Goal: Information Seeking & Learning: Understand process/instructions

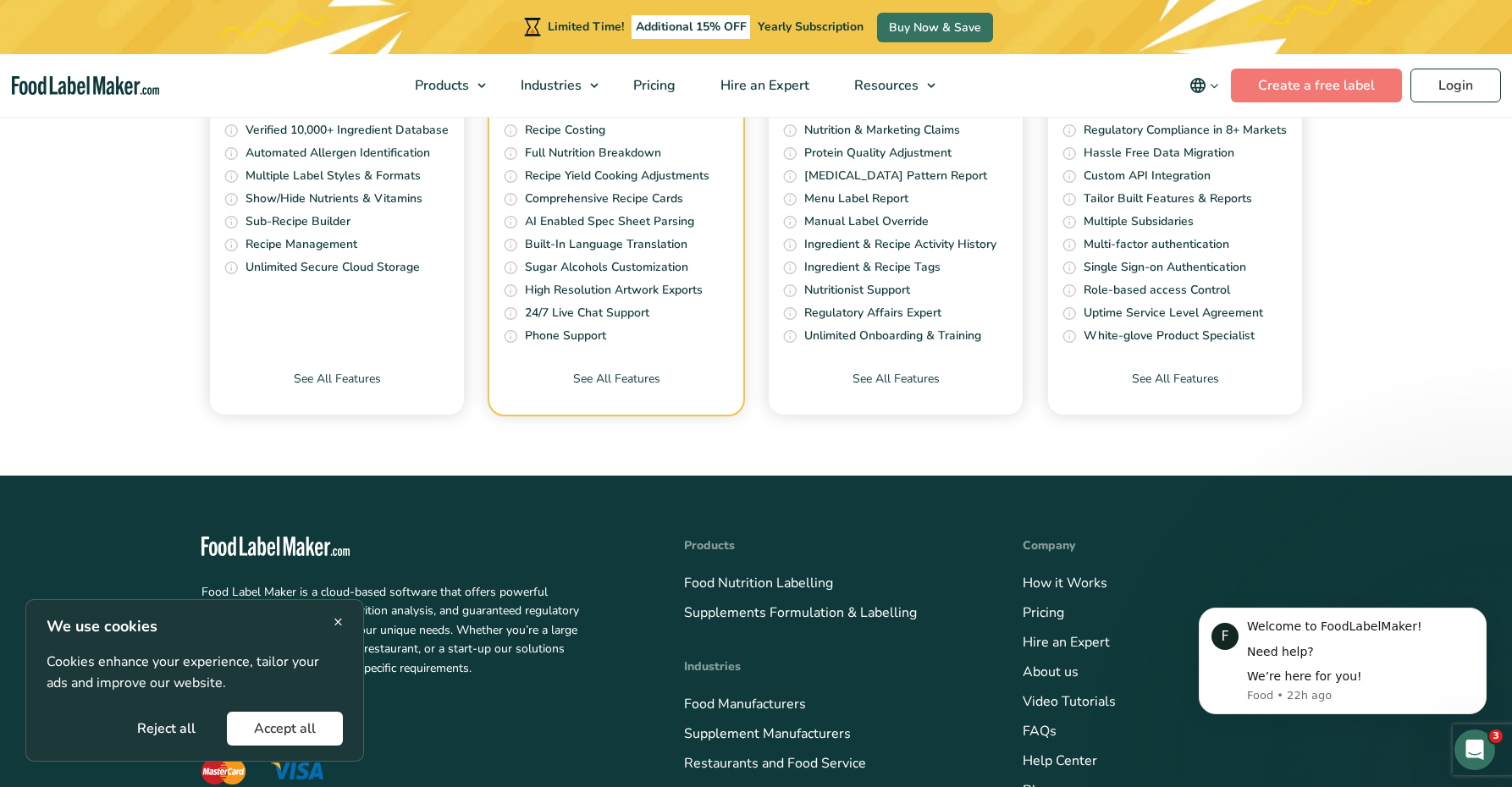
scroll to position [6887, 0]
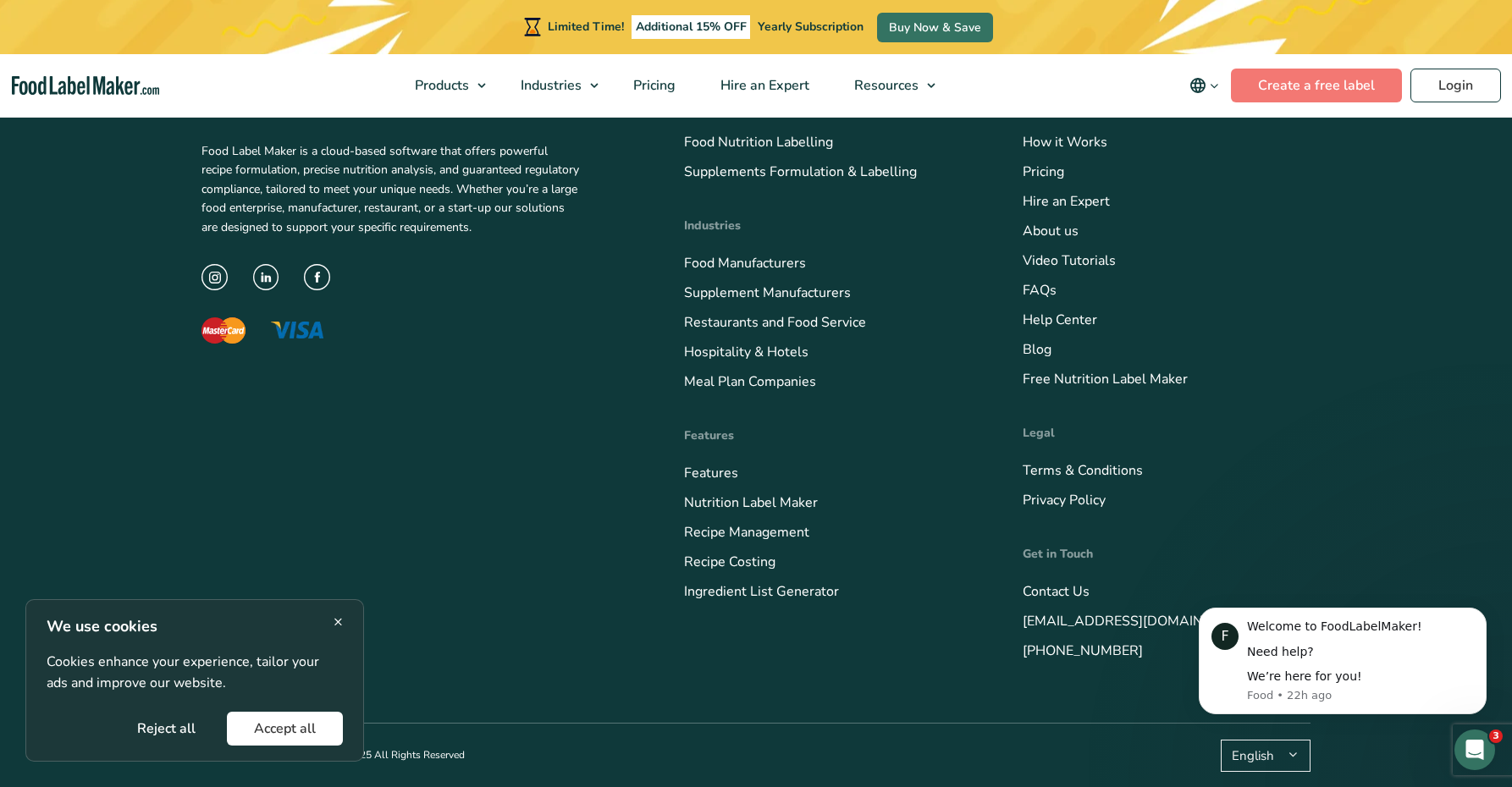
click at [340, 621] on span "×" at bounding box center [338, 622] width 10 height 23
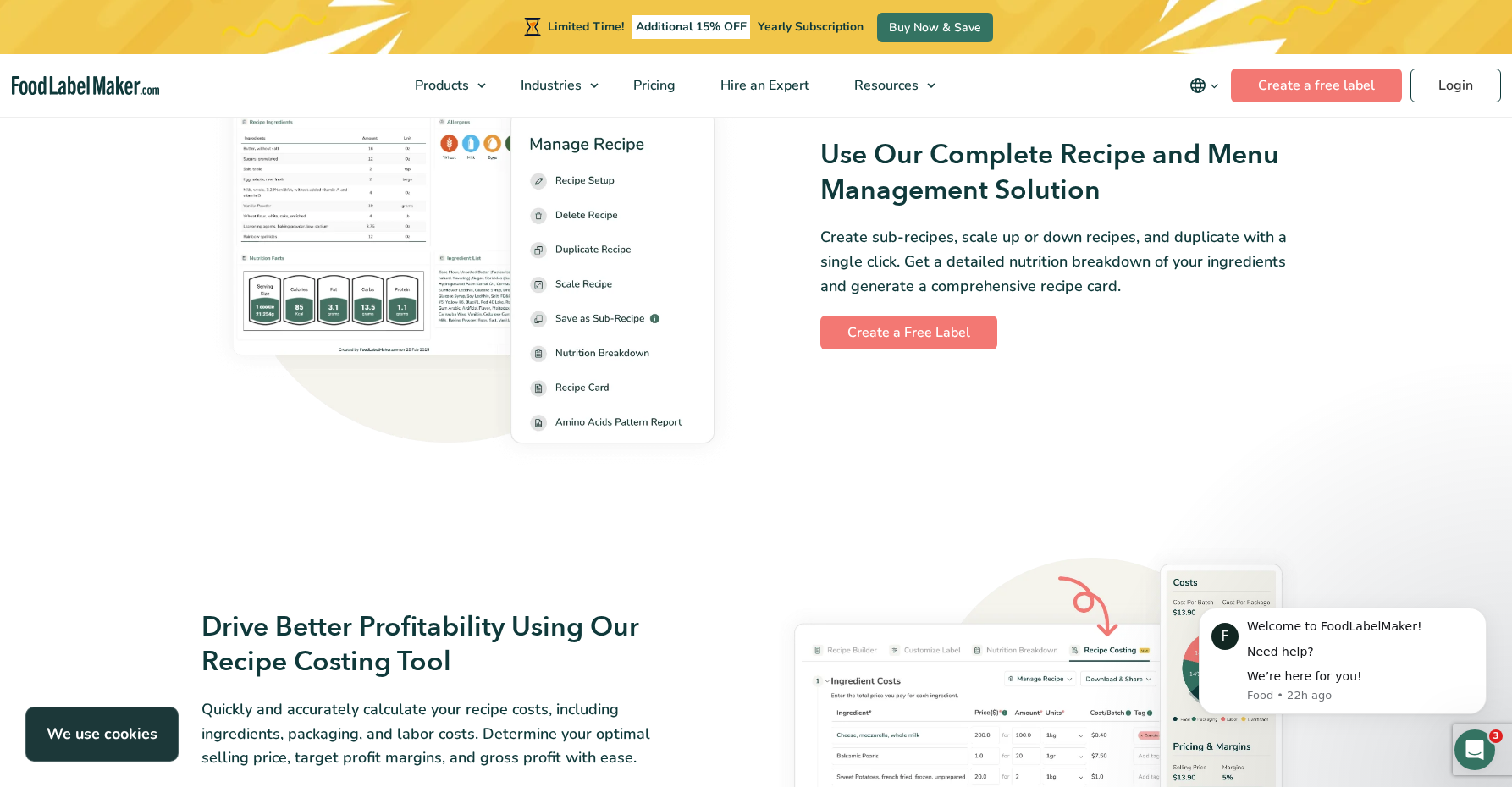
scroll to position [2140, 0]
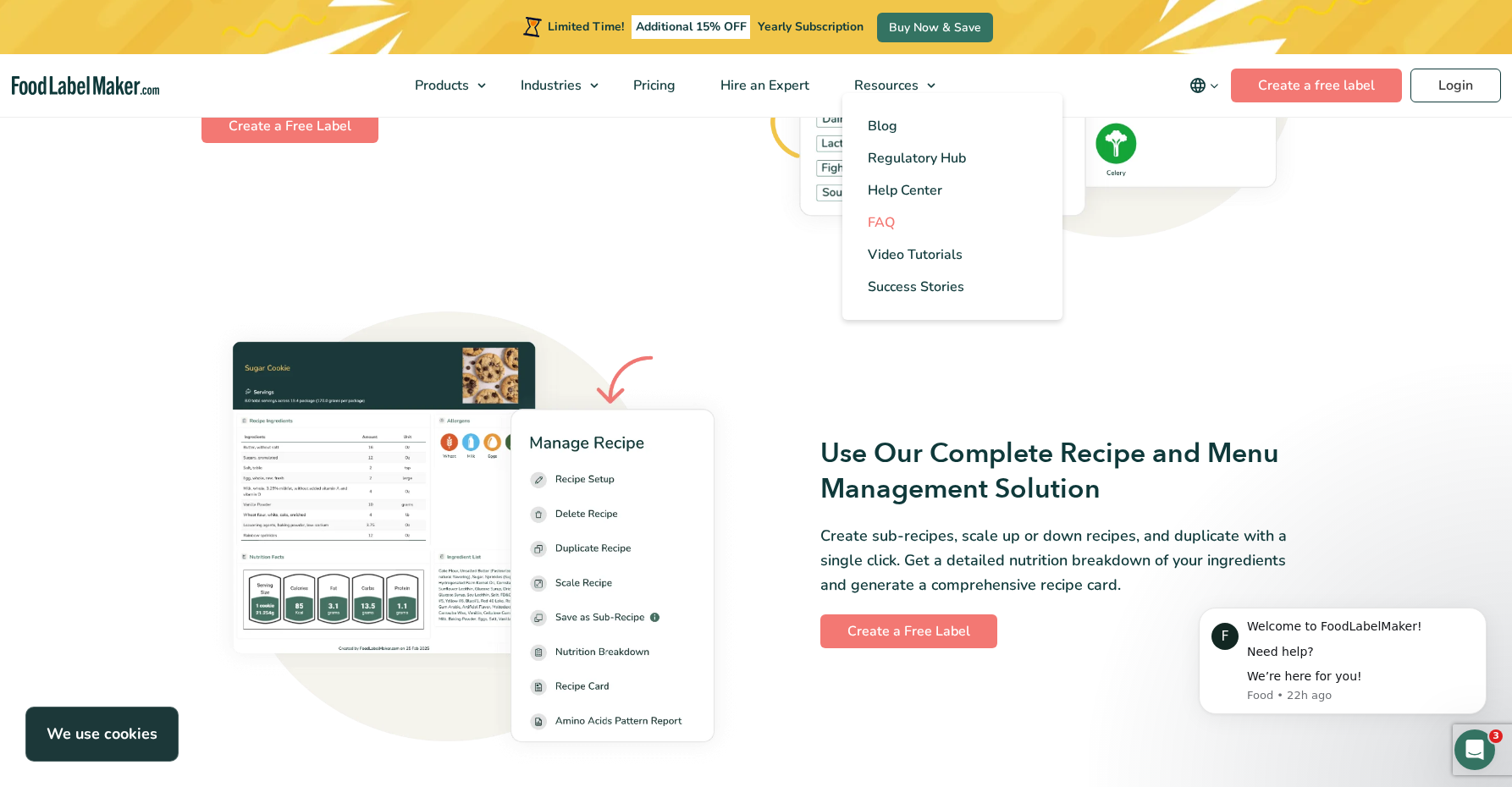
click at [888, 217] on span "FAQ" at bounding box center [881, 222] width 27 height 18
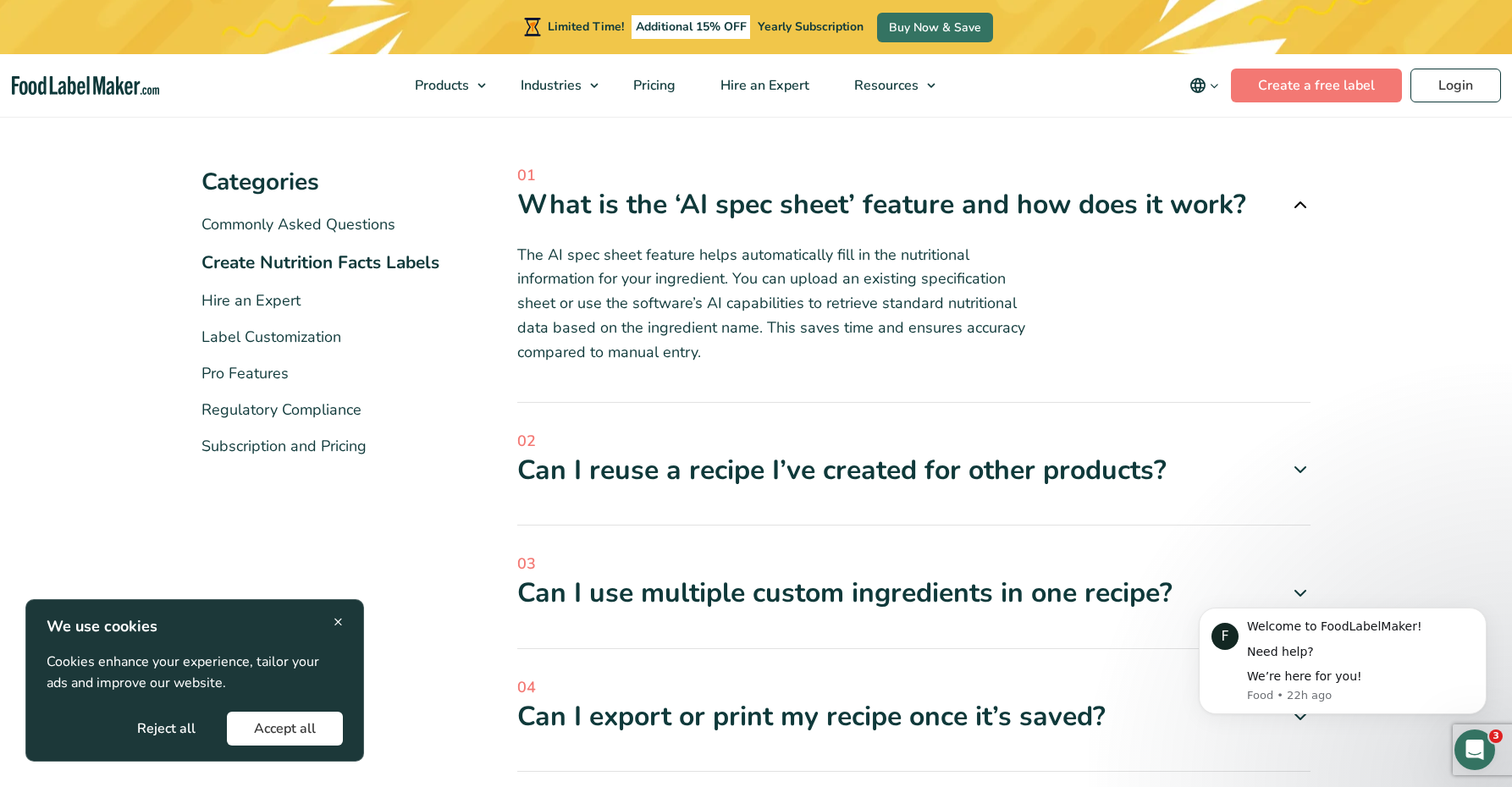
click at [342, 621] on span "×" at bounding box center [338, 622] width 10 height 23
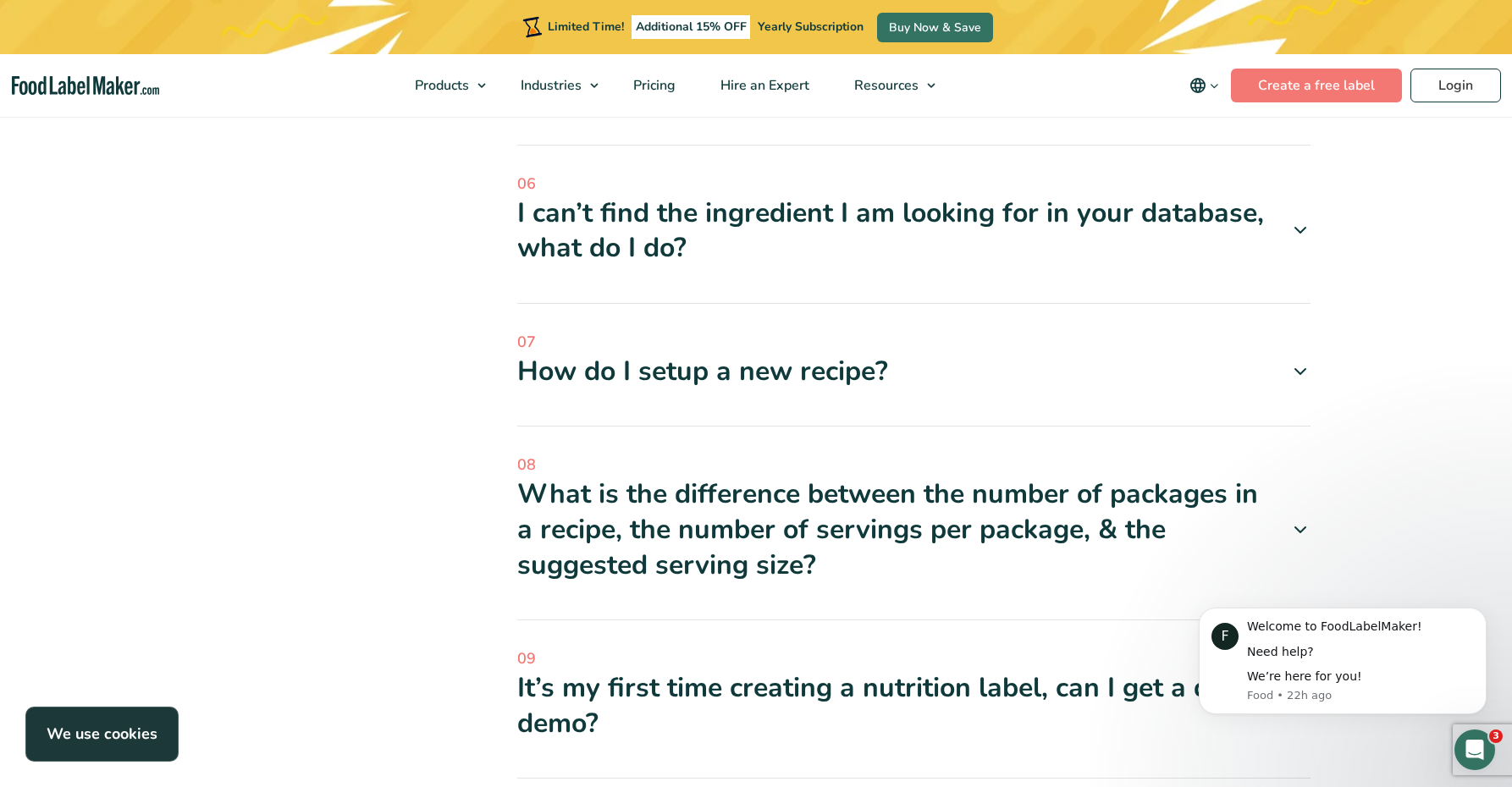
scroll to position [1355, 0]
